Goal: Information Seeking & Learning: Check status

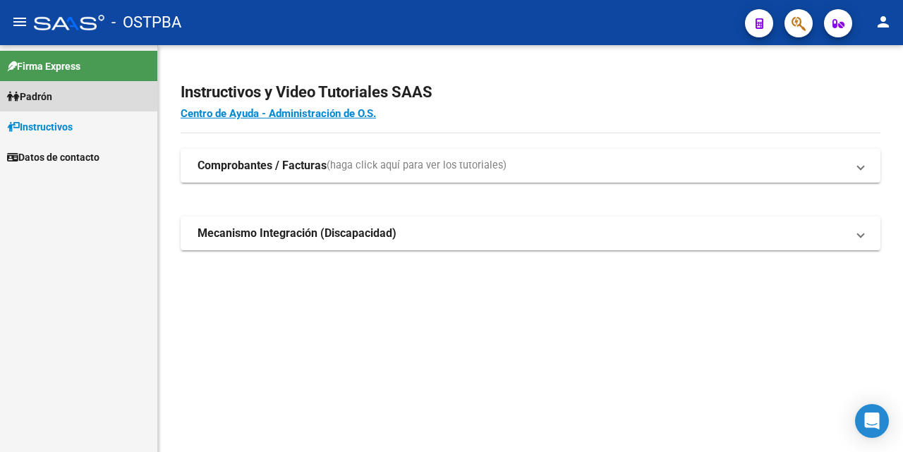
click at [52, 93] on span "Padrón" at bounding box center [29, 97] width 45 height 16
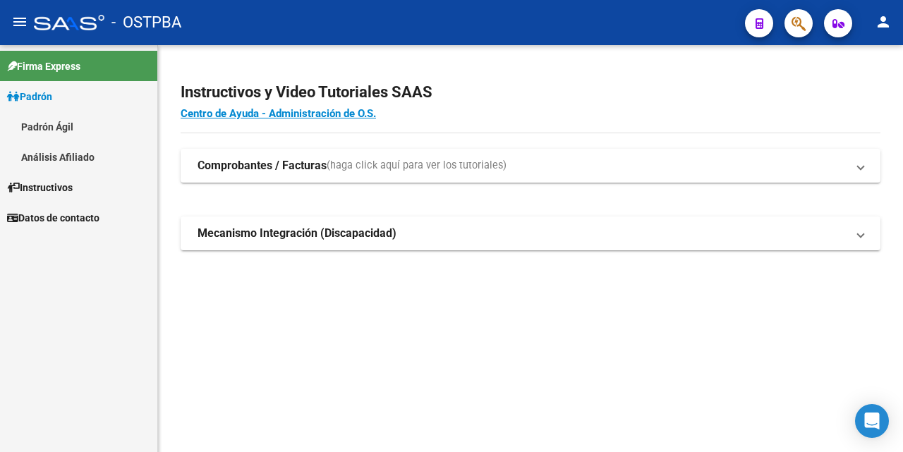
click at [68, 158] on link "Análisis Afiliado" at bounding box center [78, 157] width 157 height 30
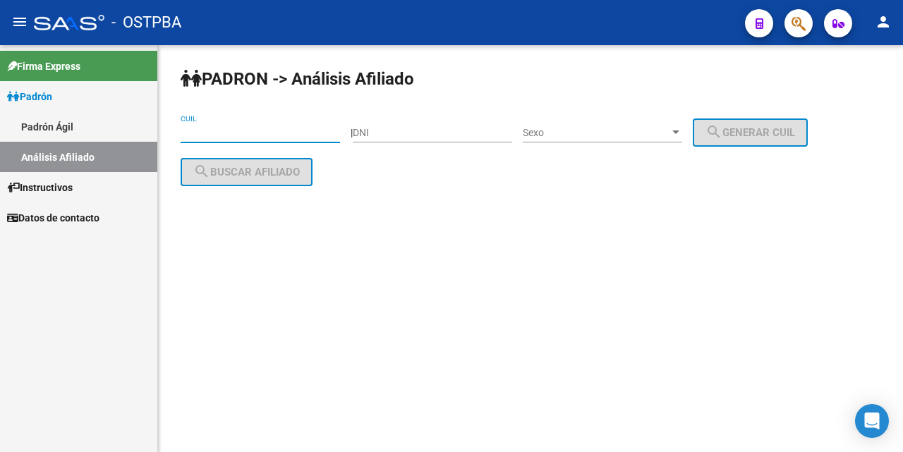
click at [186, 132] on input "CUIL" at bounding box center [260, 133] width 159 height 12
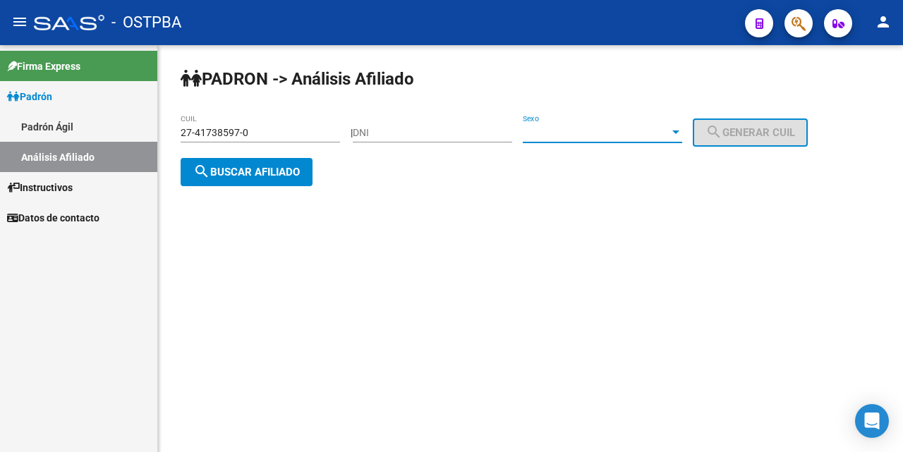
click at [680, 131] on div at bounding box center [676, 133] width 7 height 4
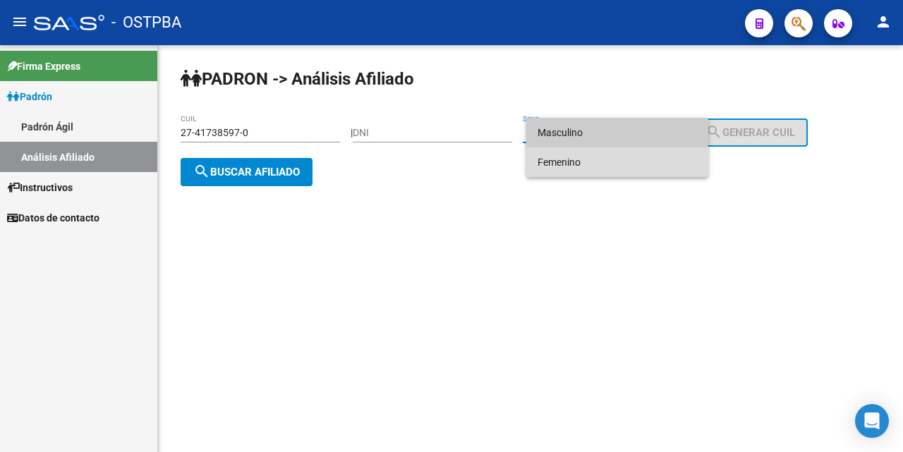
click at [605, 165] on span "Femenino" at bounding box center [617, 162] width 159 height 30
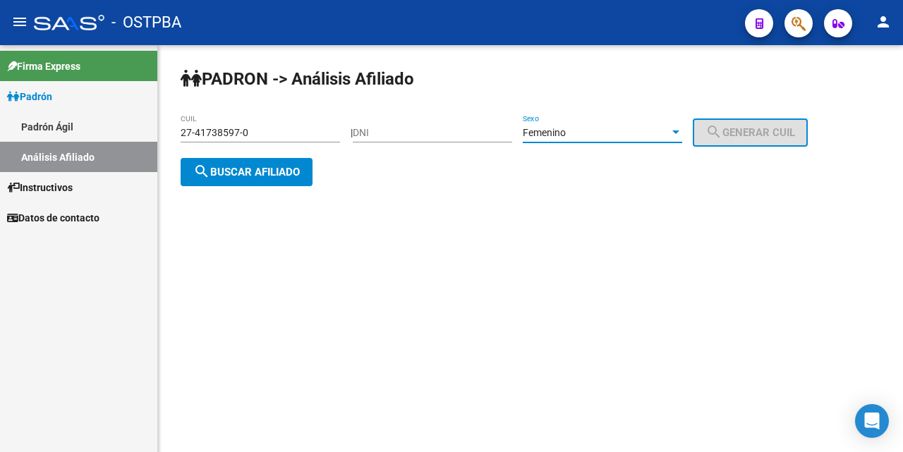
click at [236, 167] on span "search Buscar afiliado" at bounding box center [246, 172] width 107 height 13
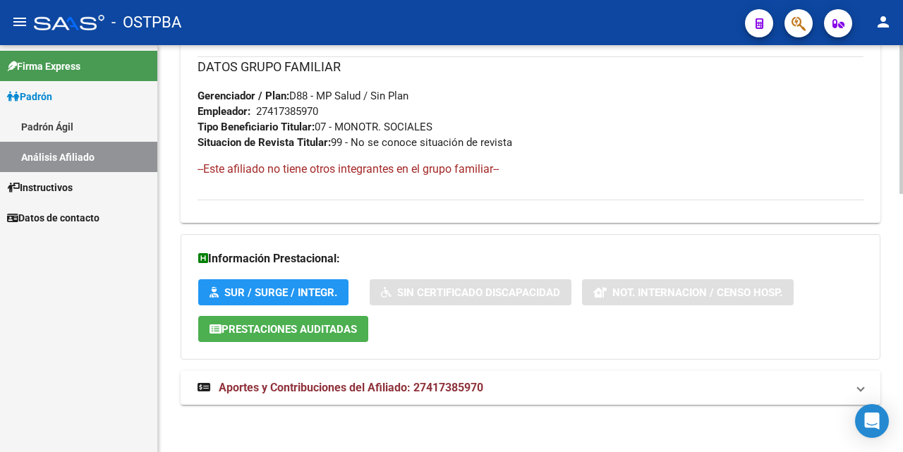
scroll to position [708, 0]
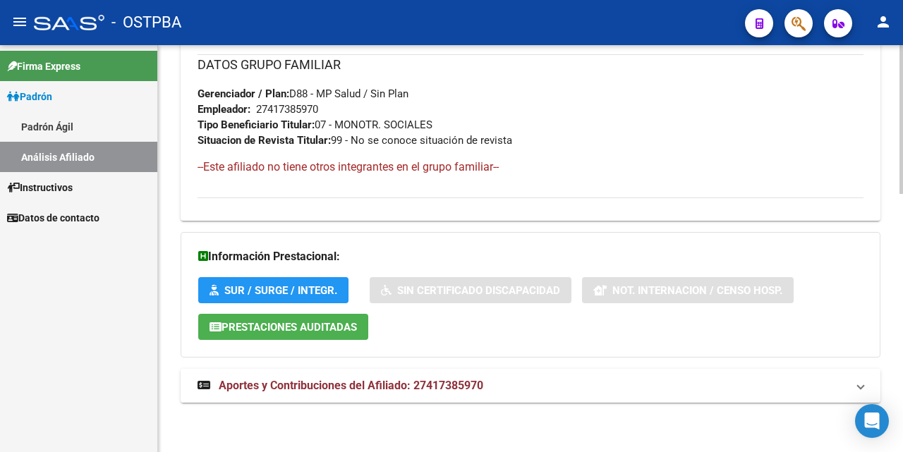
click at [334, 385] on span "Aportes y Contribuciones del Afiliado: 27417385970" at bounding box center [351, 385] width 265 height 13
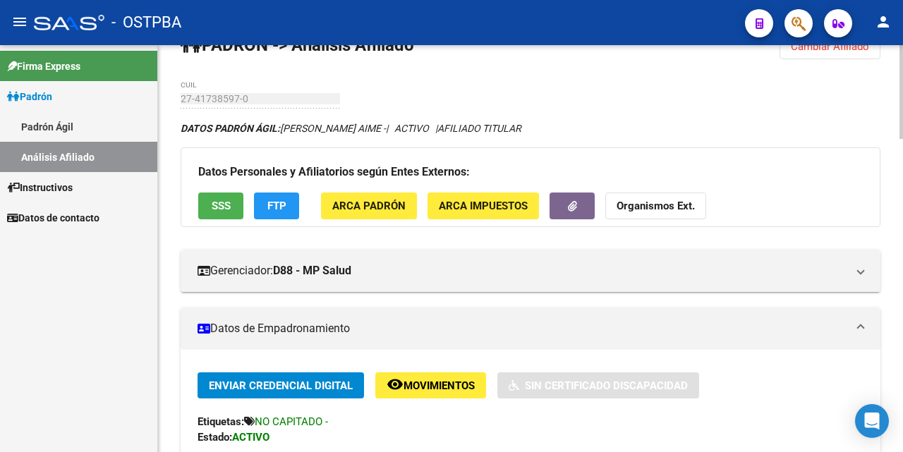
scroll to position [0, 0]
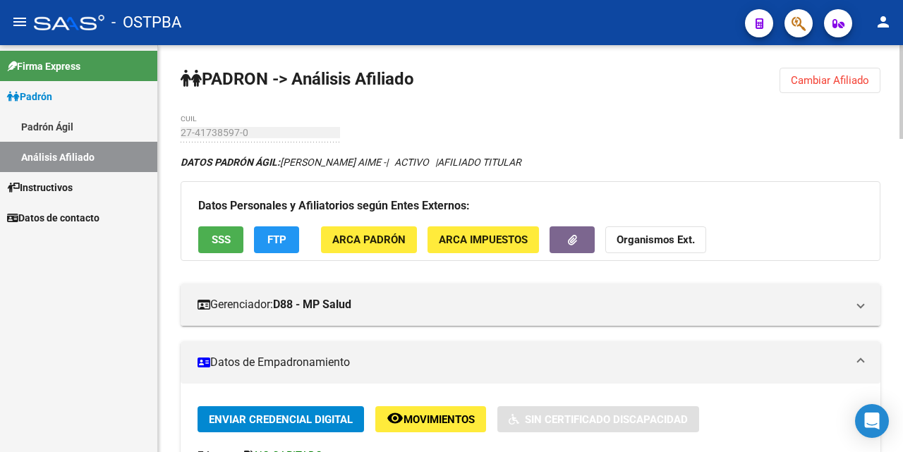
drag, startPoint x: 810, startPoint y: 84, endPoint x: 798, endPoint y: 80, distance: 12.5
click at [809, 82] on span "Cambiar Afiliado" at bounding box center [830, 80] width 78 height 13
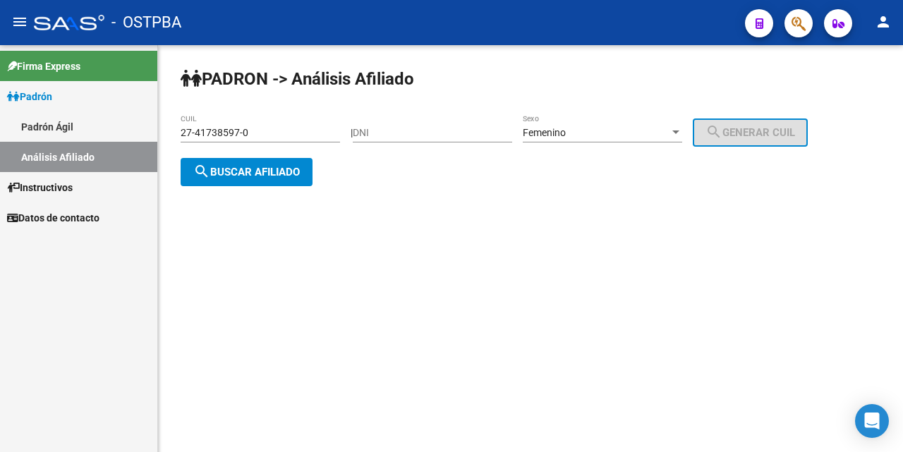
click at [309, 125] on div "27-41738597-0 CUIL" at bounding box center [260, 128] width 159 height 28
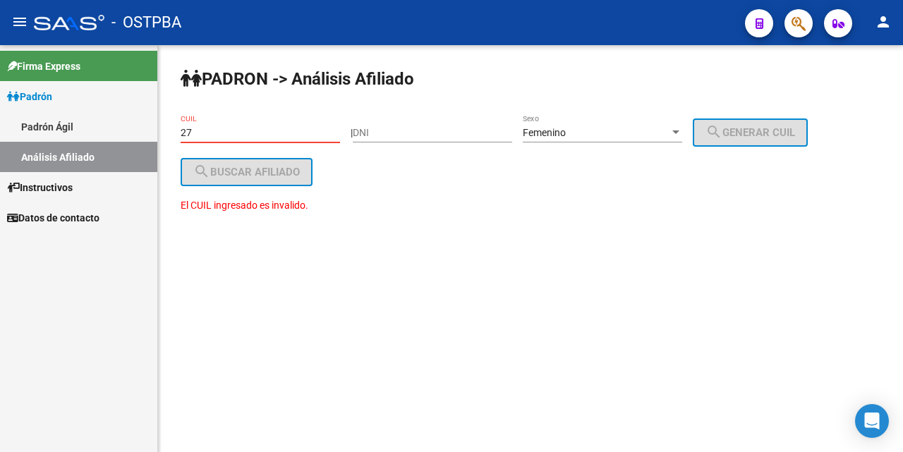
type input "2"
click at [682, 129] on div at bounding box center [676, 132] width 13 height 11
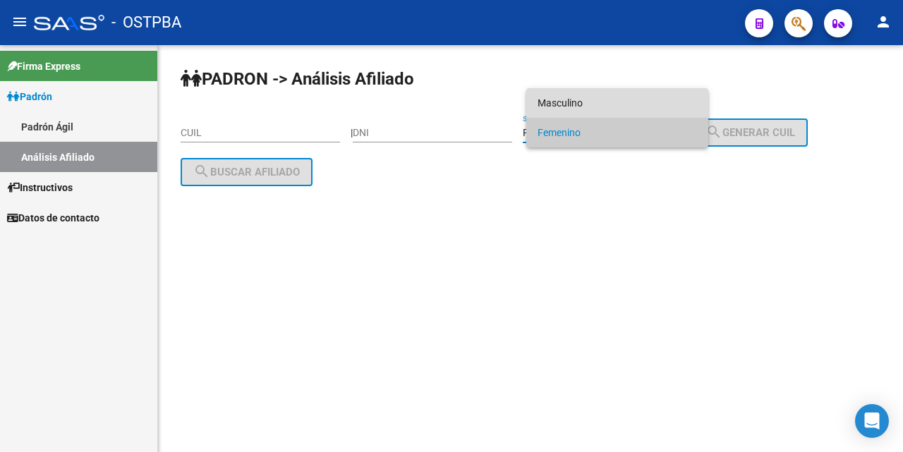
drag, startPoint x: 613, startPoint y: 102, endPoint x: 507, endPoint y: 131, distance: 110.4
click at [609, 101] on span "Masculino" at bounding box center [617, 103] width 159 height 30
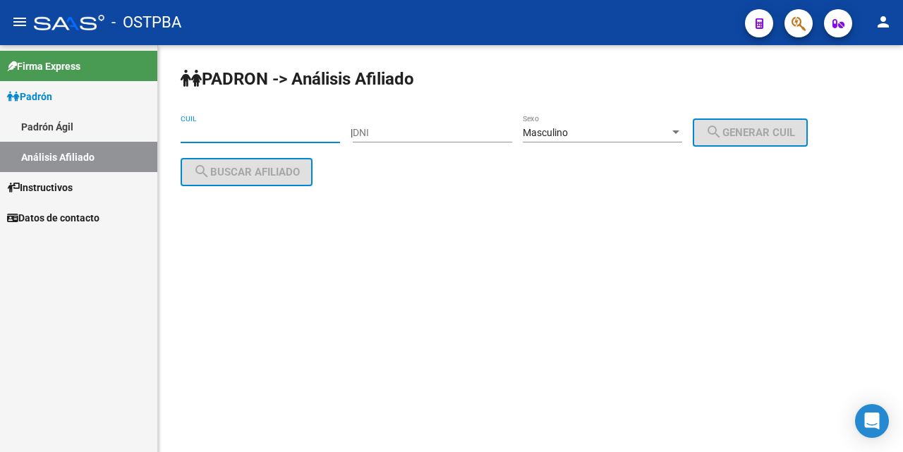
click at [188, 128] on input "CUIL" at bounding box center [260, 133] width 159 height 12
click at [229, 133] on input "20-36745678-9" at bounding box center [260, 133] width 159 height 12
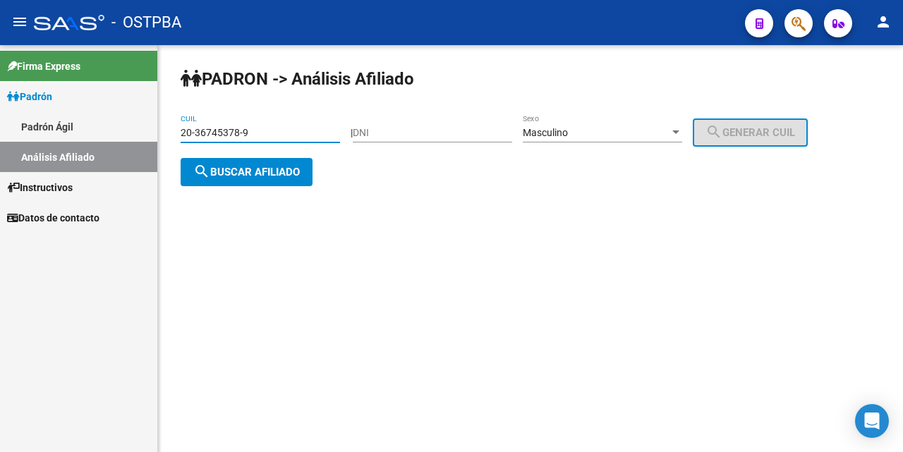
click at [235, 170] on span "search Buscar afiliado" at bounding box center [246, 172] width 107 height 13
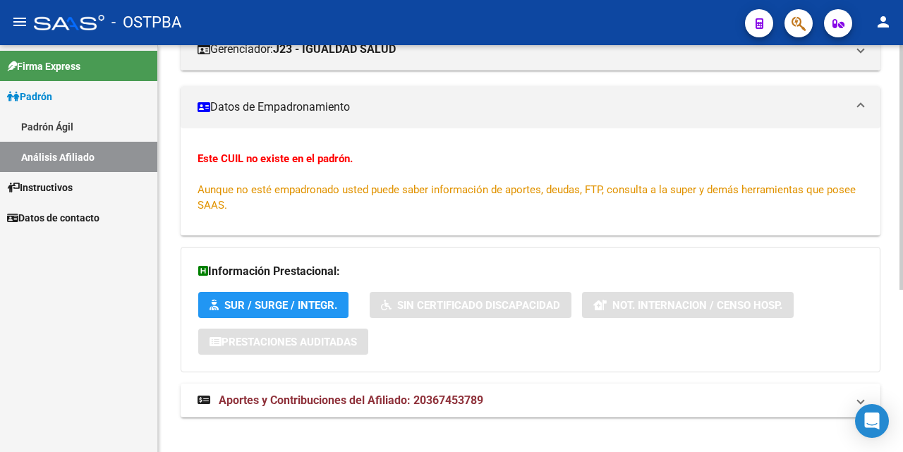
scroll to position [270, 0]
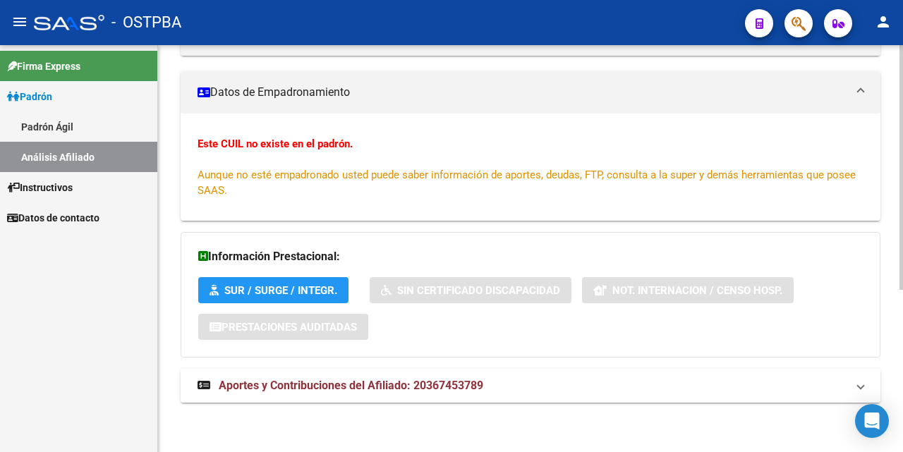
click at [383, 387] on span "Aportes y Contribuciones del Afiliado: 20367453789" at bounding box center [351, 385] width 265 height 13
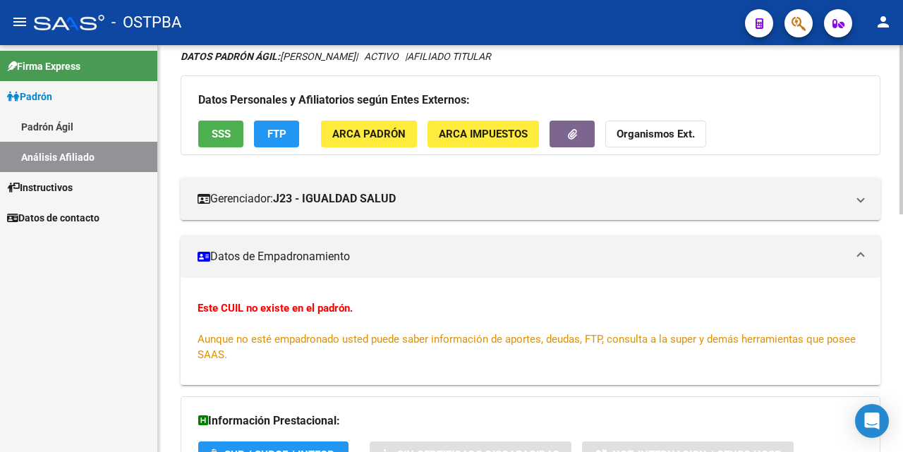
scroll to position [6, 0]
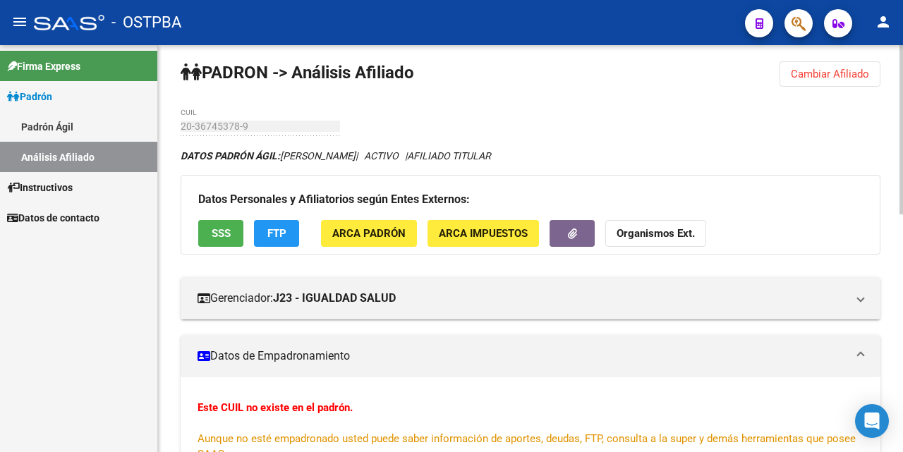
click at [807, 77] on span "Cambiar Afiliado" at bounding box center [830, 74] width 78 height 13
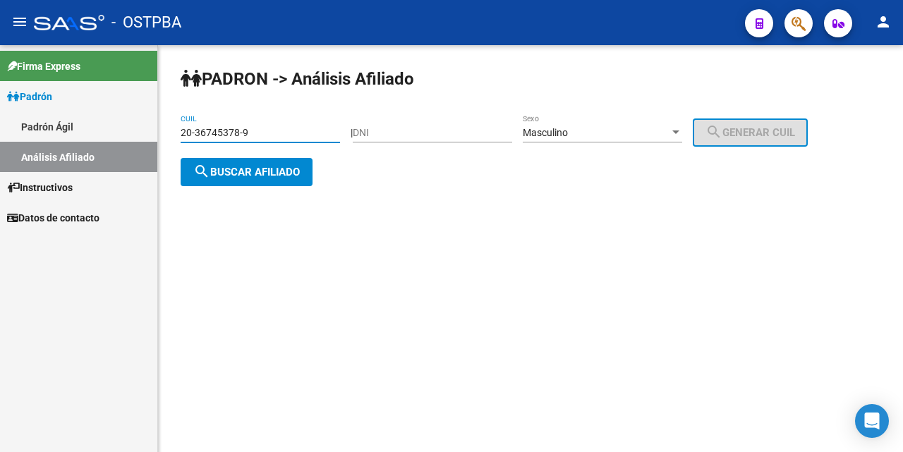
click at [264, 128] on input "20-36745378-9" at bounding box center [260, 133] width 159 height 12
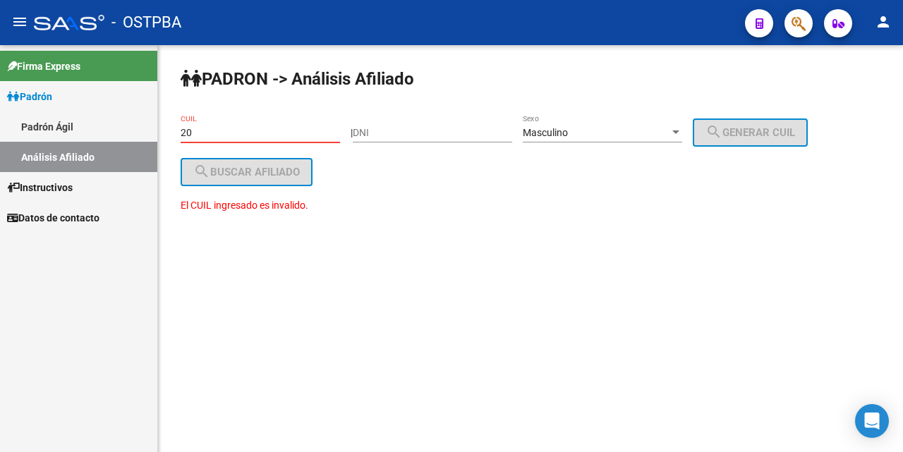
type input "2"
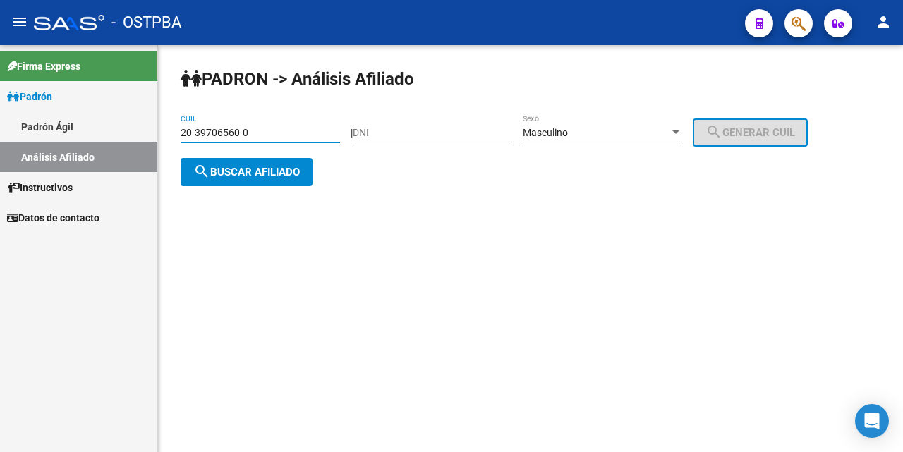
type input "20-39706560-0"
click at [234, 175] on span "search Buscar afiliado" at bounding box center [246, 172] width 107 height 13
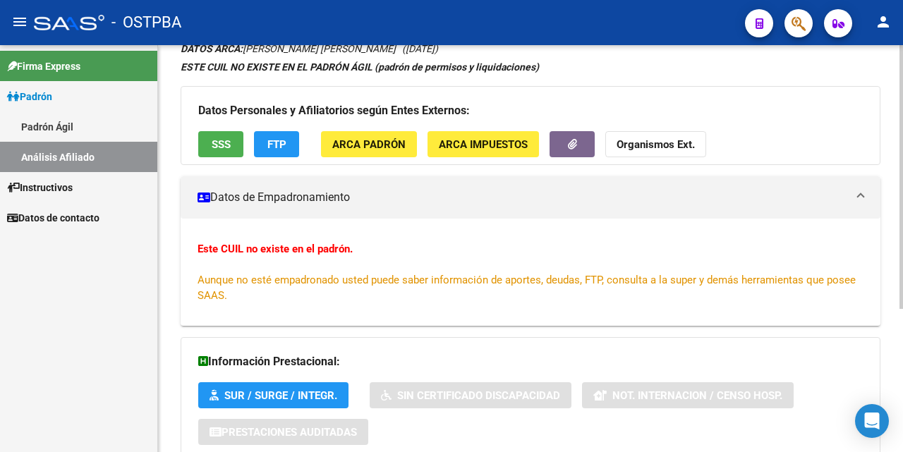
scroll to position [220, 0]
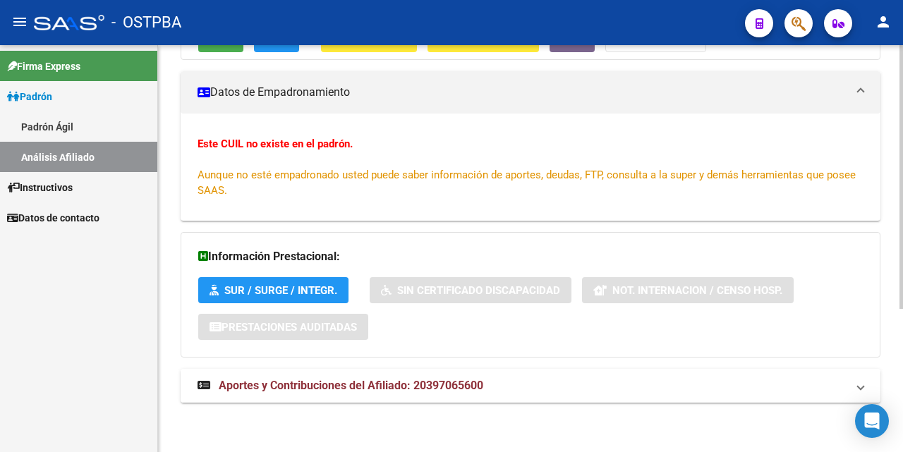
click at [334, 385] on span "Aportes y Contribuciones del Afiliado: 20397065600" at bounding box center [351, 385] width 265 height 13
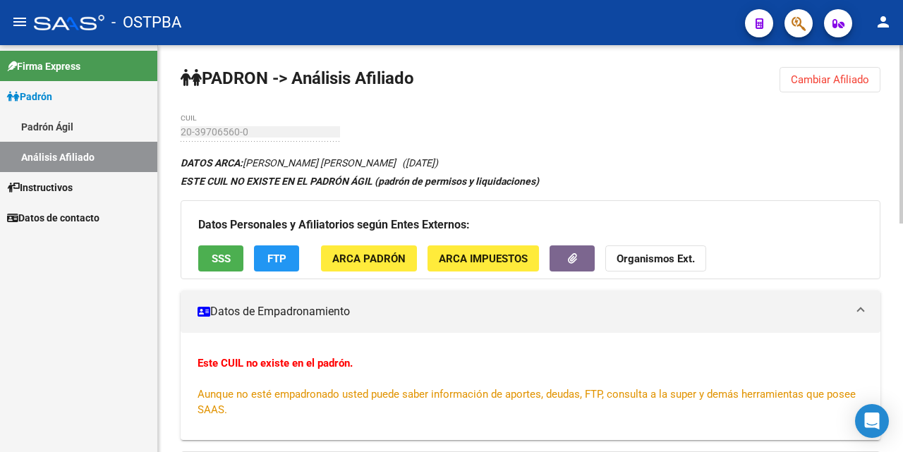
scroll to position [0, 0]
click at [217, 263] on span "SSS" at bounding box center [221, 259] width 19 height 13
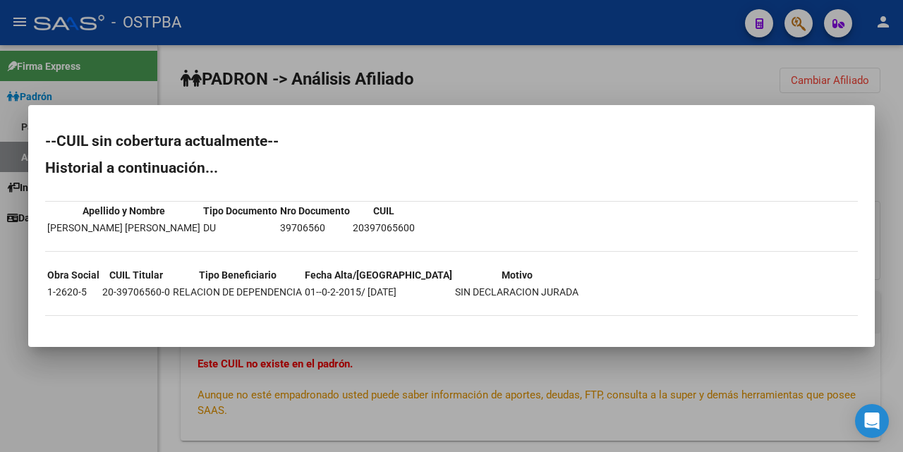
click at [569, 73] on div at bounding box center [451, 226] width 903 height 452
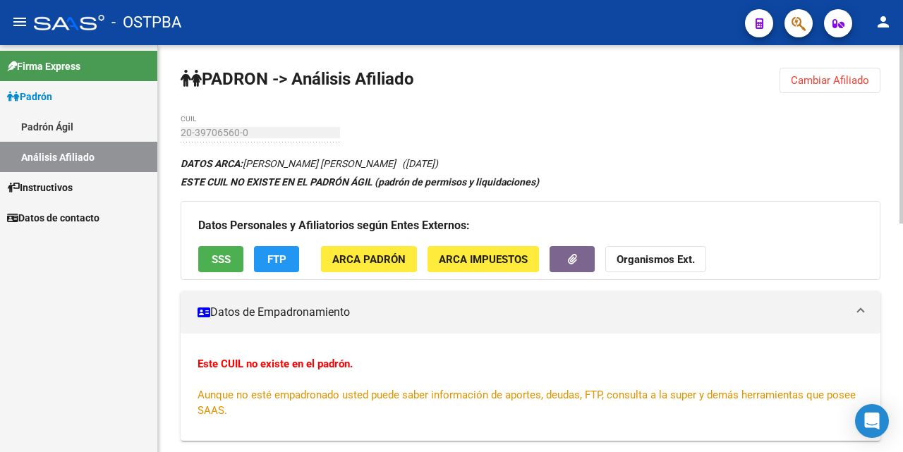
click at [281, 255] on span "FTP" at bounding box center [276, 259] width 19 height 13
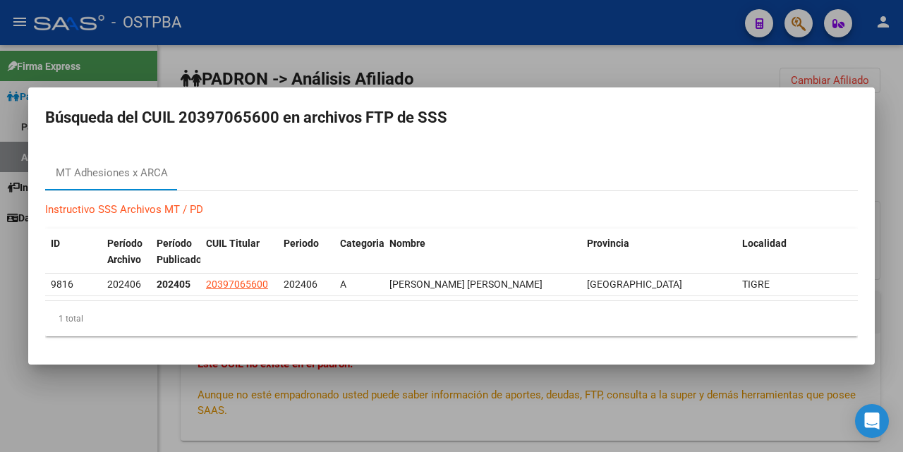
click at [527, 61] on div at bounding box center [451, 226] width 903 height 452
